Goal: Task Accomplishment & Management: Manage account settings

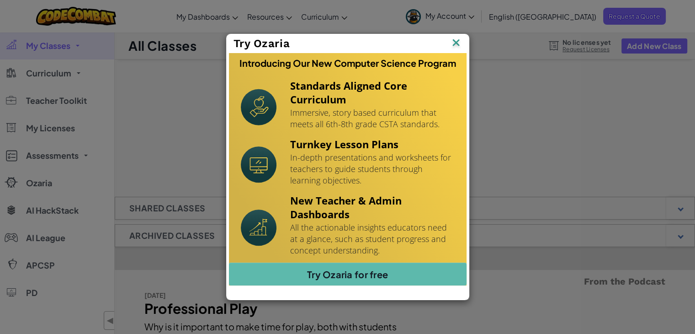
click at [578, 116] on div "Try Ozaria Introducing Our New Computer Science Program Standards Aligned Core …" at bounding box center [347, 167] width 695 height 334
click at [0, 0] on img at bounding box center [0, 0] width 0 height 0
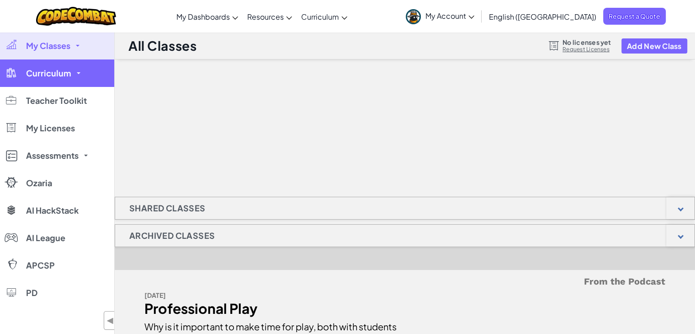
click at [75, 76] on link "Curriculum" at bounding box center [57, 72] width 114 height 27
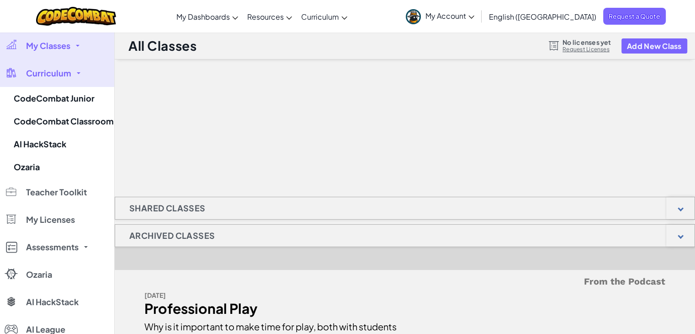
click at [75, 76] on link "Curriculum" at bounding box center [57, 72] width 114 height 27
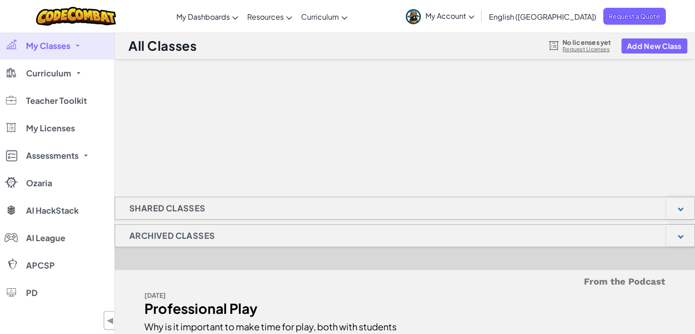
click at [474, 18] on icon at bounding box center [471, 17] width 6 height 3
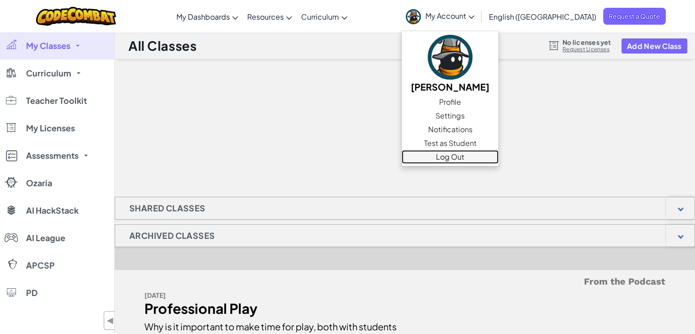
click at [499, 152] on link "Log Out" at bounding box center [450, 157] width 97 height 14
